Goal: Information Seeking & Learning: Learn about a topic

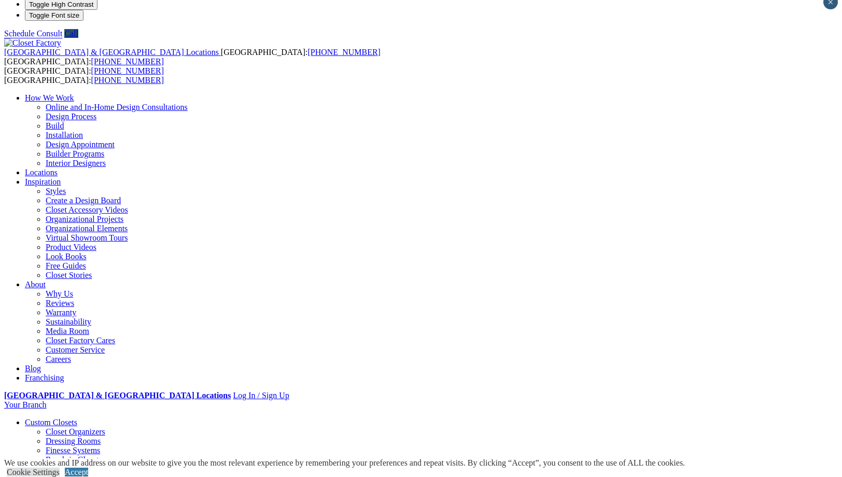
scroll to position [6, 0]
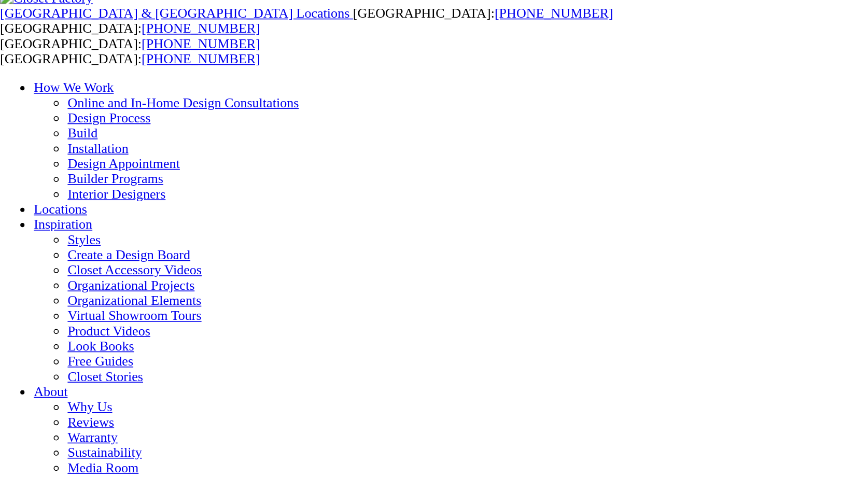
click at [46, 459] on link "Reach-in Closets" at bounding box center [74, 463] width 56 height 9
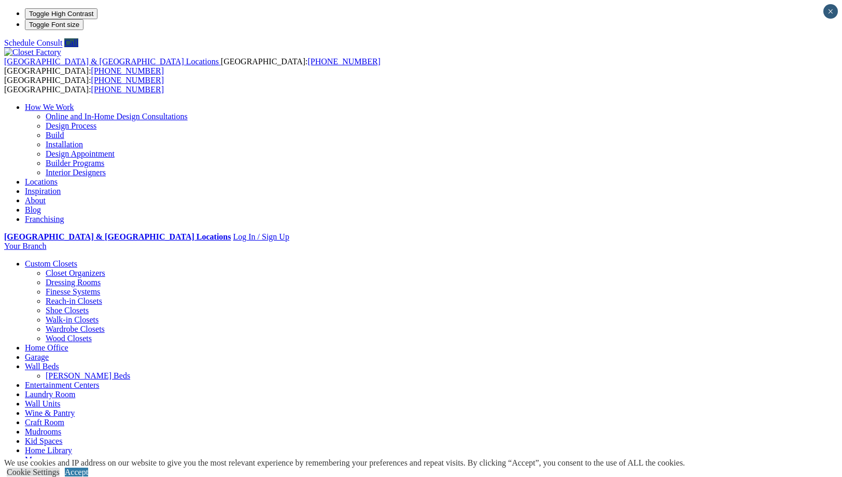
click at [594, 103] on ul "How We Work Online and In-Home Design Consultations Design Process Build Instal…" at bounding box center [420, 163] width 833 height 121
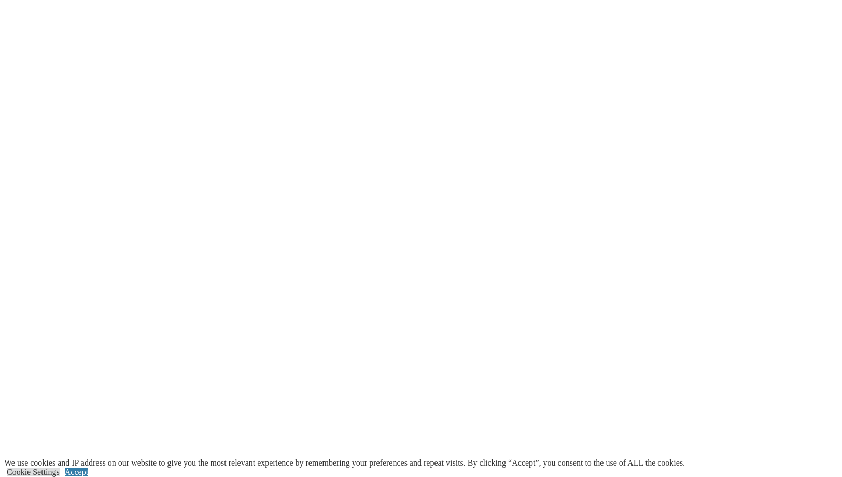
scroll to position [1431, 0]
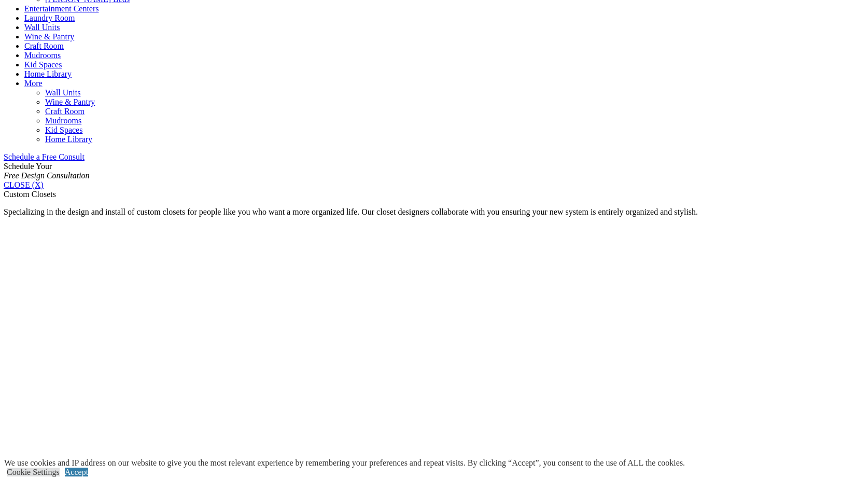
scroll to position [544, 0]
